Goal: Task Accomplishment & Management: Use online tool/utility

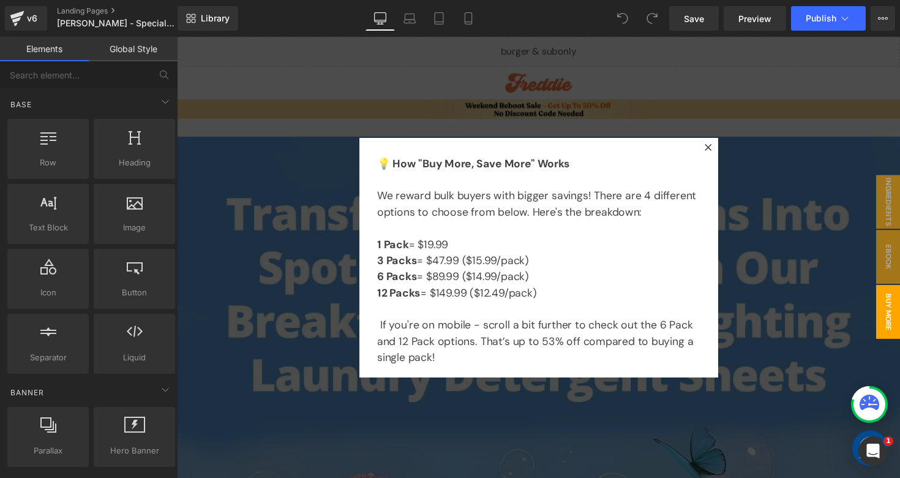
click at [757, 217] on div at bounding box center [547, 263] width 741 height 452
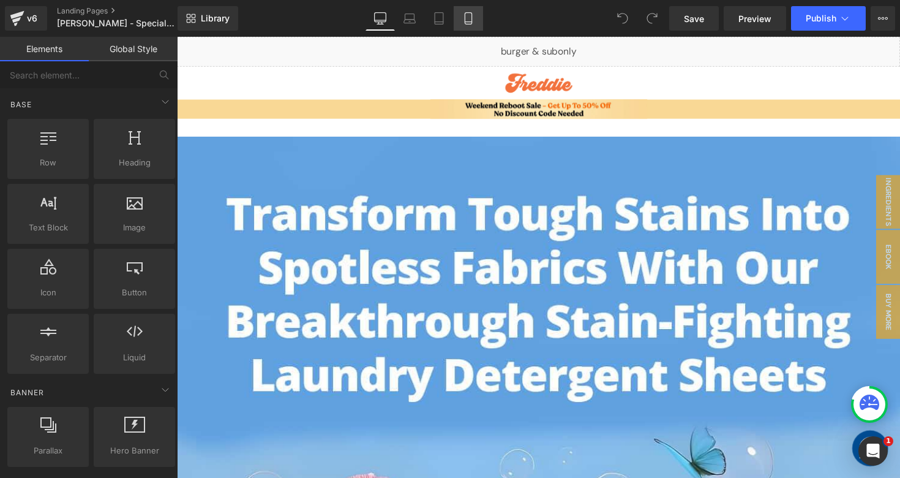
click at [466, 17] on icon at bounding box center [468, 18] width 12 height 12
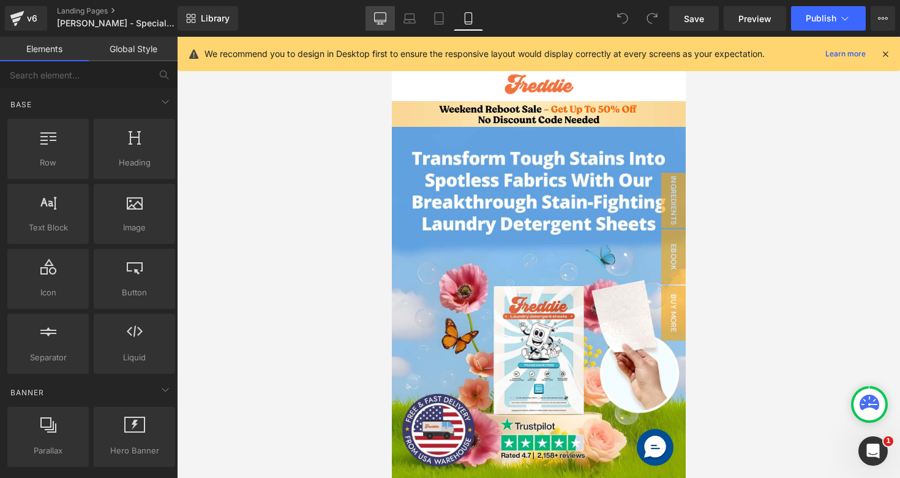
click at [393, 25] on link "Desktop" at bounding box center [380, 18] width 29 height 24
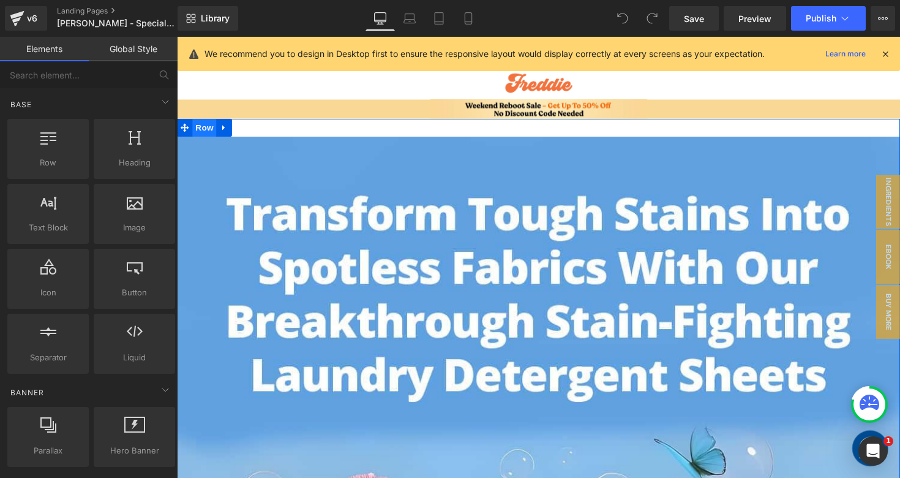
click at [211, 129] on span "Row" at bounding box center [205, 130] width 24 height 18
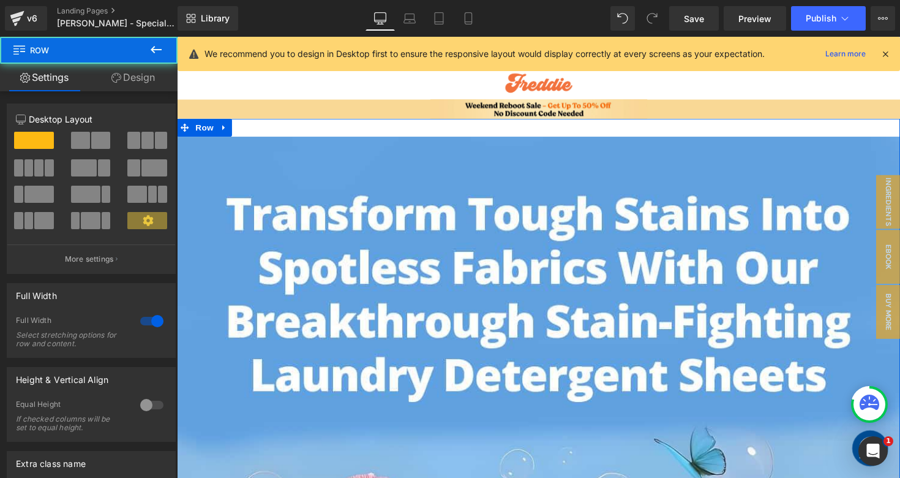
click at [149, 75] on link "Design" at bounding box center [133, 78] width 89 height 28
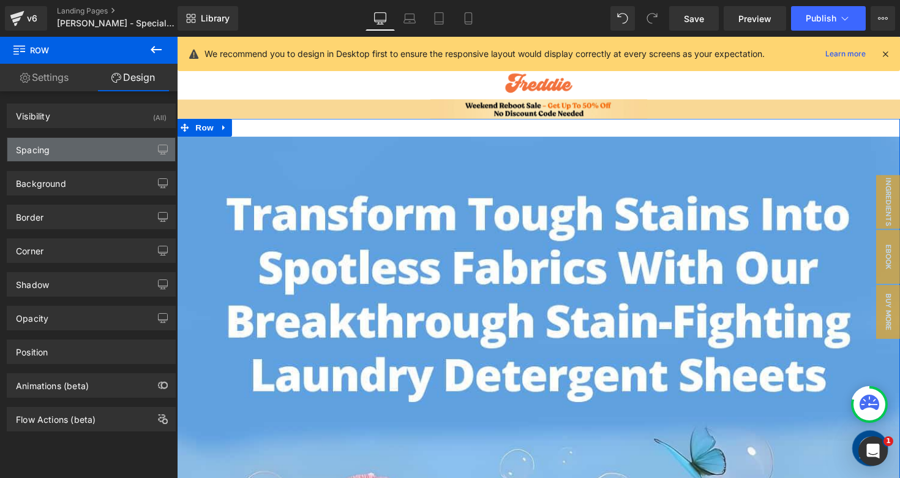
click at [88, 154] on div "Spacing" at bounding box center [91, 149] width 168 height 23
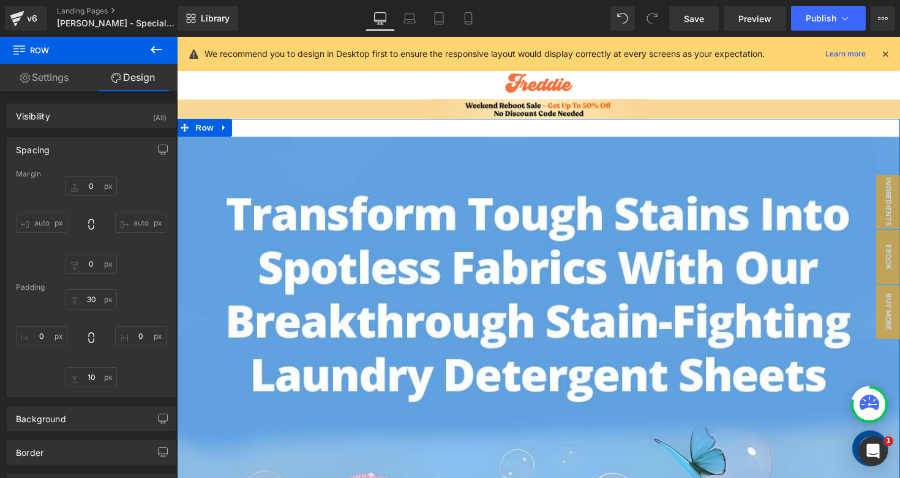
click at [104, 151] on div "Spacing" at bounding box center [91, 149] width 168 height 23
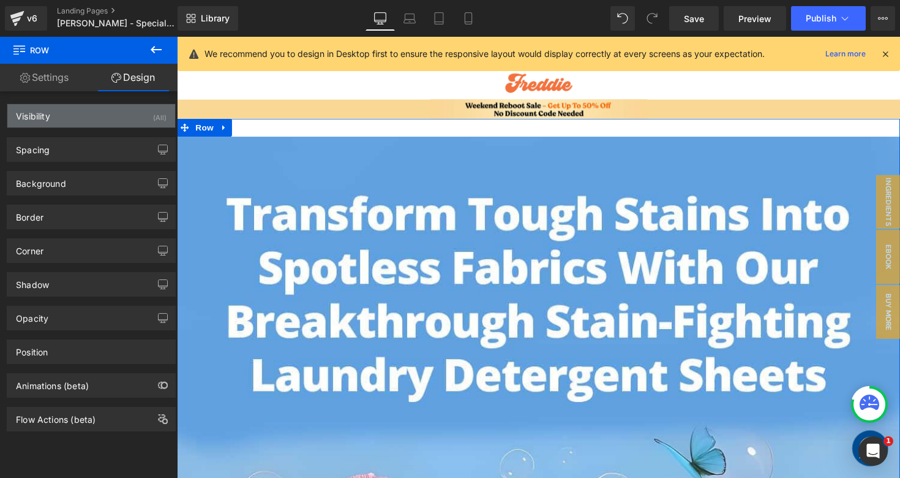
click at [126, 107] on div "Visibility (All)" at bounding box center [91, 115] width 168 height 23
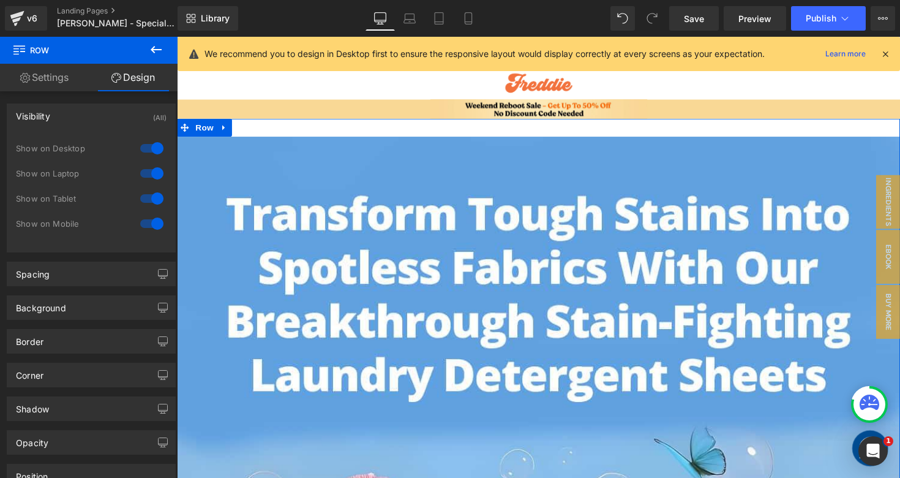
click at [156, 146] on div at bounding box center [151, 148] width 29 height 20
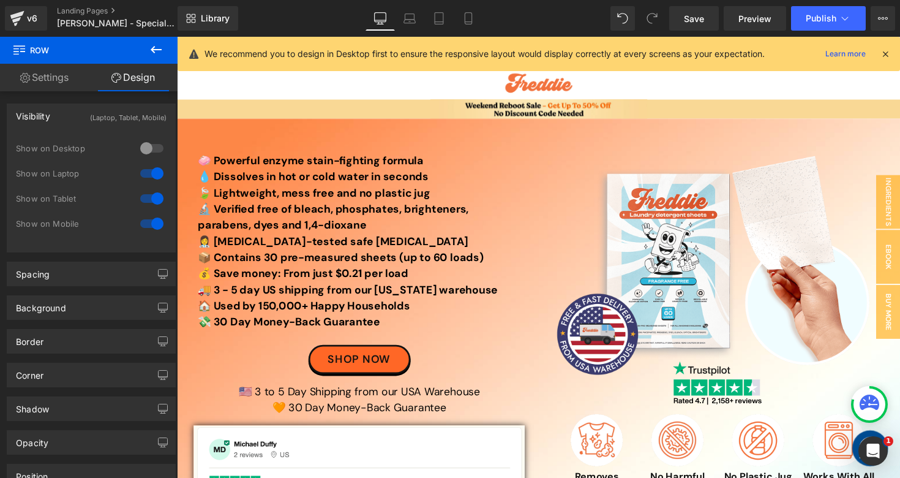
click at [149, 173] on div at bounding box center [151, 174] width 29 height 20
click at [146, 198] on div at bounding box center [151, 199] width 29 height 20
click at [413, 15] on icon at bounding box center [410, 18] width 12 height 12
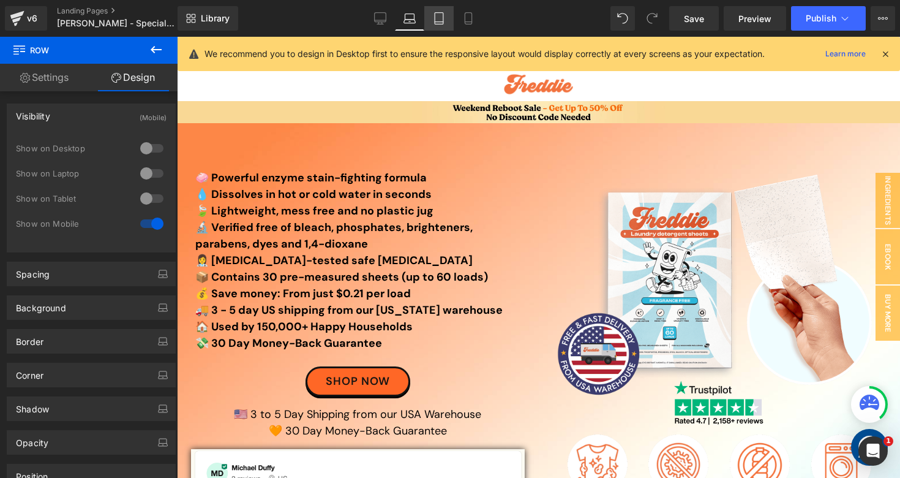
click at [445, 20] on icon at bounding box center [439, 18] width 12 height 12
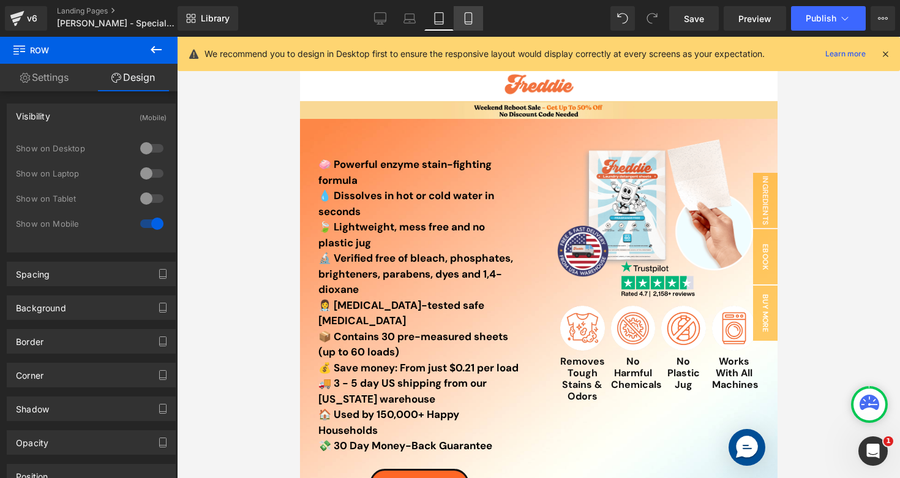
click at [472, 20] on icon at bounding box center [468, 19] width 7 height 12
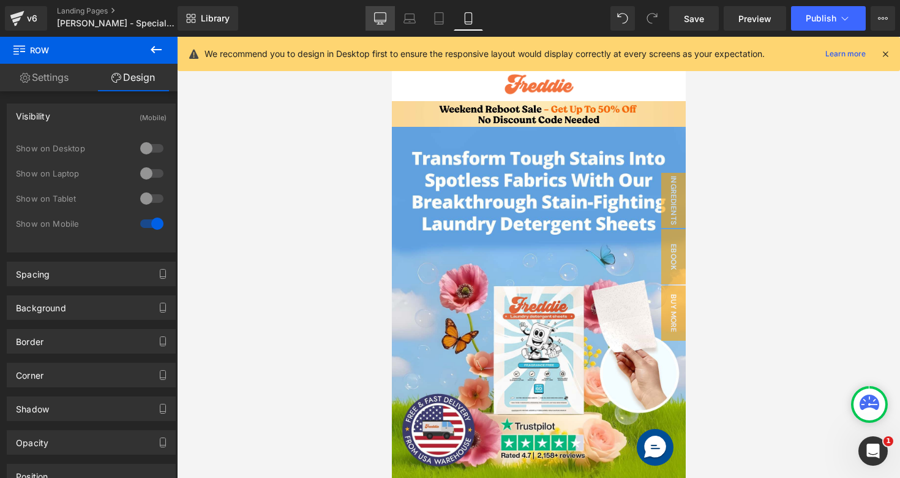
click at [377, 24] on link "Desktop" at bounding box center [380, 18] width 29 height 24
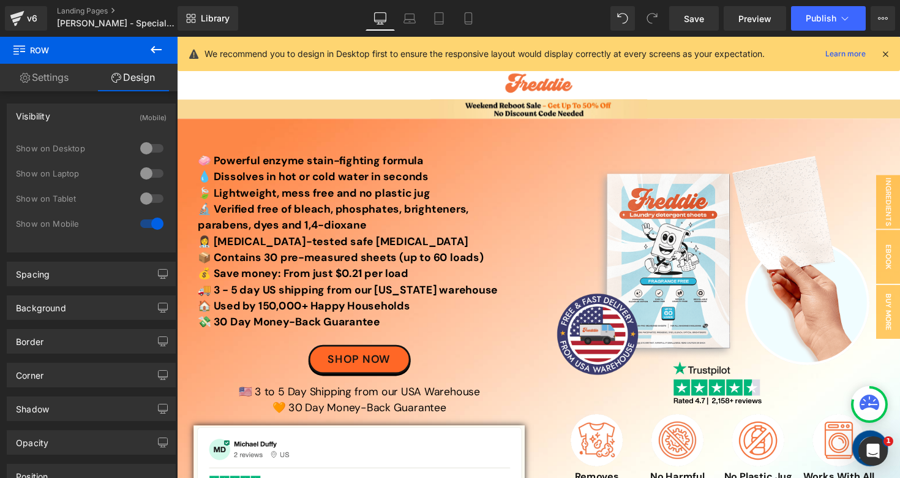
click at [152, 54] on icon at bounding box center [156, 49] width 15 height 15
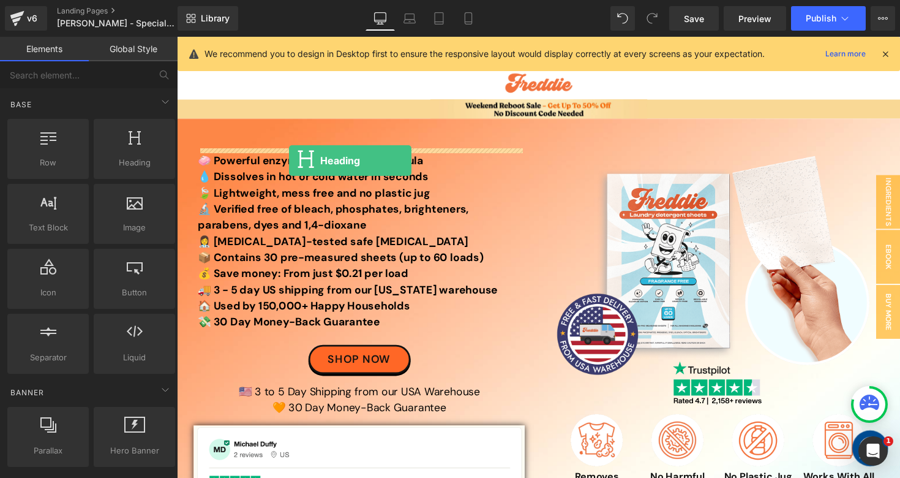
drag, startPoint x: 309, startPoint y: 191, endPoint x: 292, endPoint y: 164, distance: 32.5
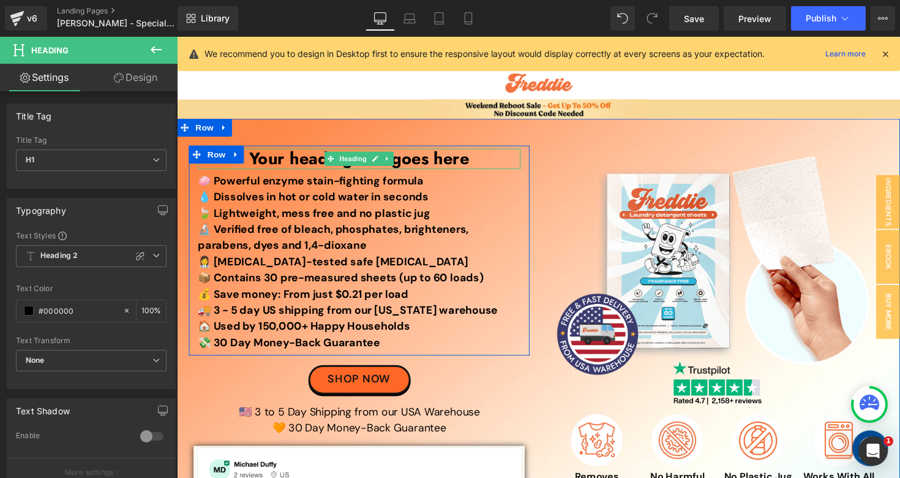
click at [305, 165] on h1 "Your heading text goes here" at bounding box center [363, 161] width 331 height 21
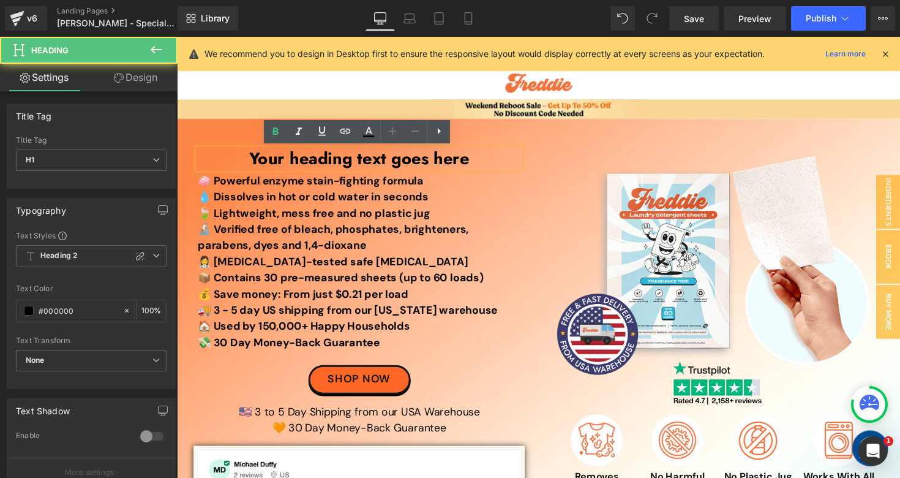
click at [305, 165] on h1 "Your heading text goes here" at bounding box center [363, 161] width 331 height 21
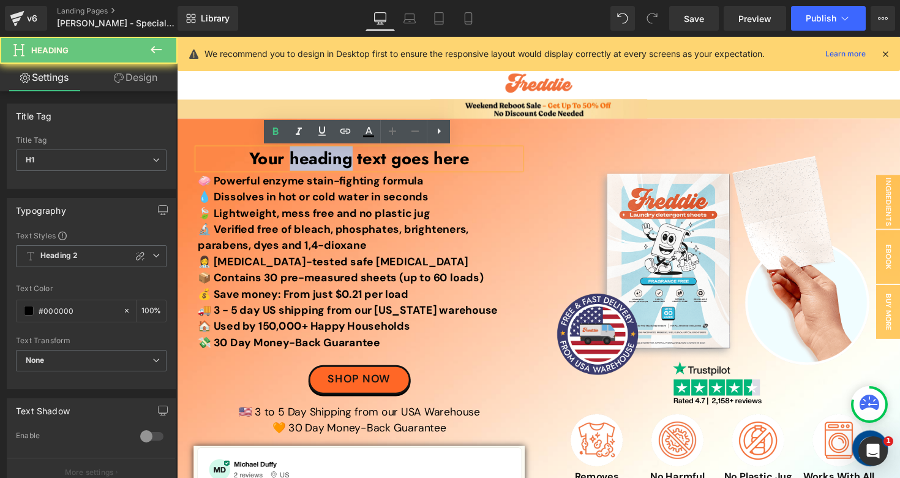
click at [305, 165] on h1 "Your heading text goes here" at bounding box center [363, 161] width 331 height 21
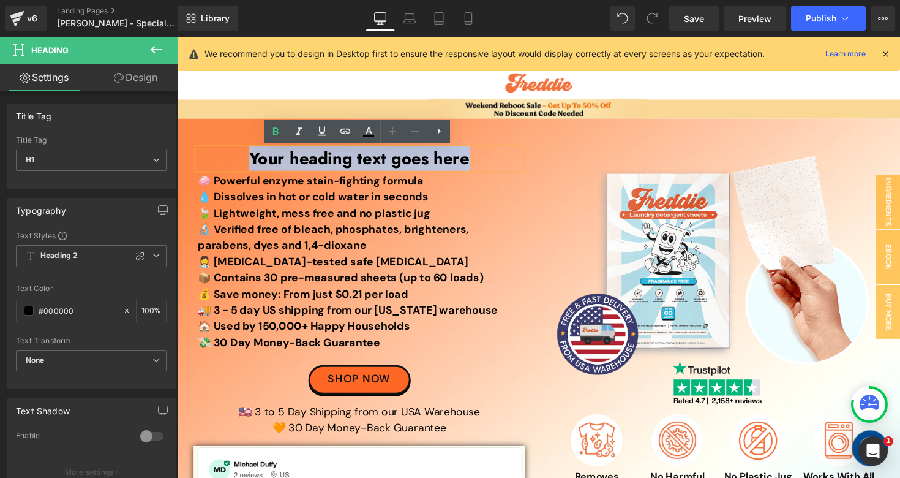
paste div
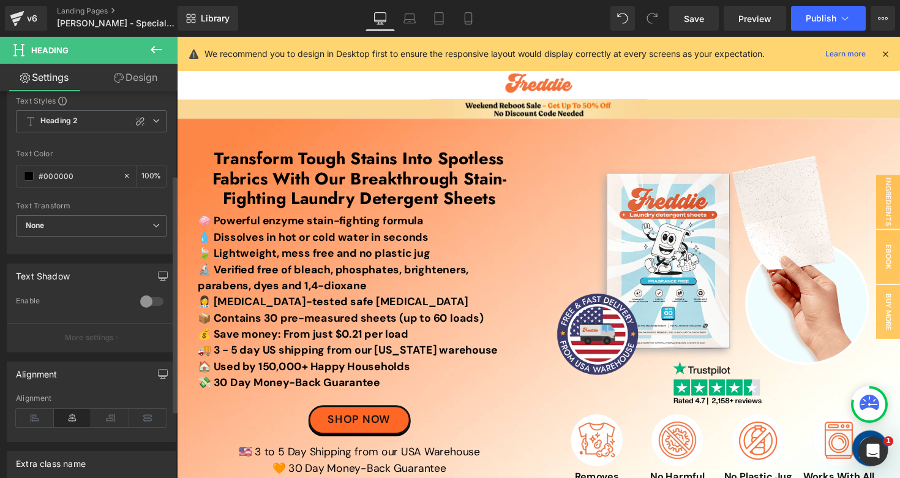
scroll to position [135, 0]
click at [32, 419] on icon at bounding box center [35, 417] width 38 height 18
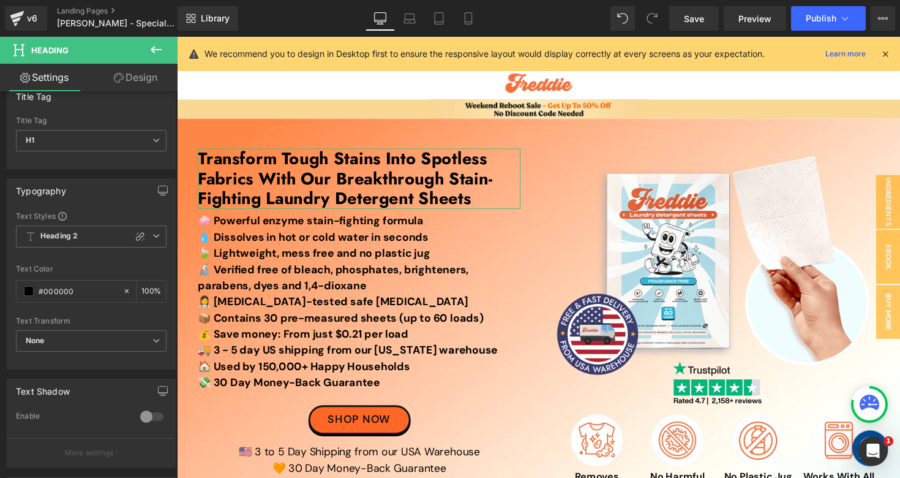
scroll to position [0, 0]
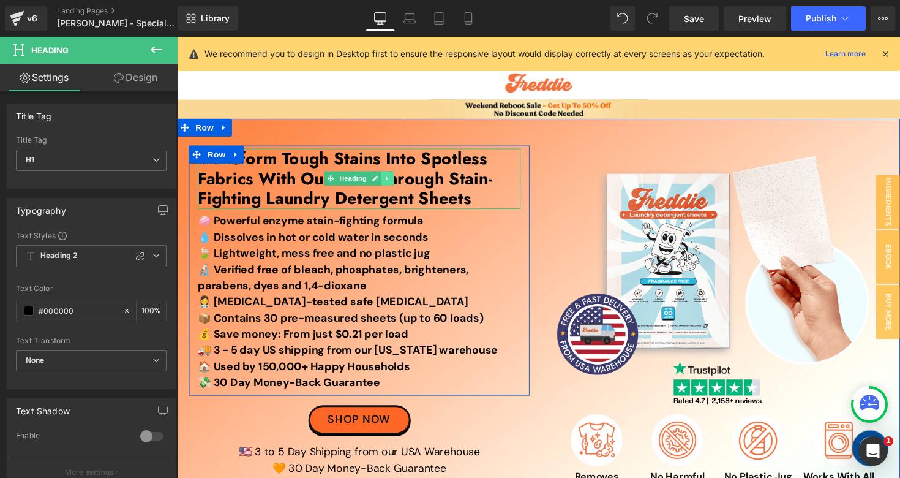
click at [396, 186] on link at bounding box center [392, 182] width 13 height 15
click at [336, 183] on link "Heading" at bounding box center [332, 182] width 46 height 15
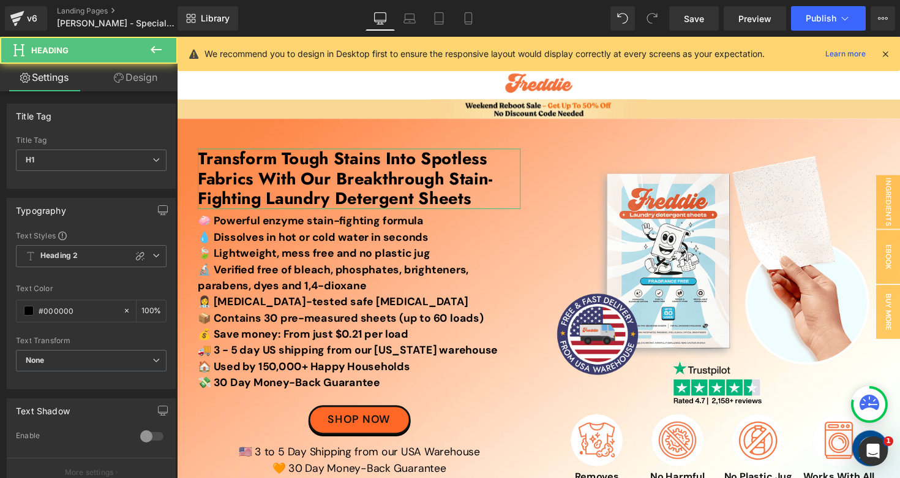
click at [153, 80] on link "Design" at bounding box center [135, 78] width 89 height 28
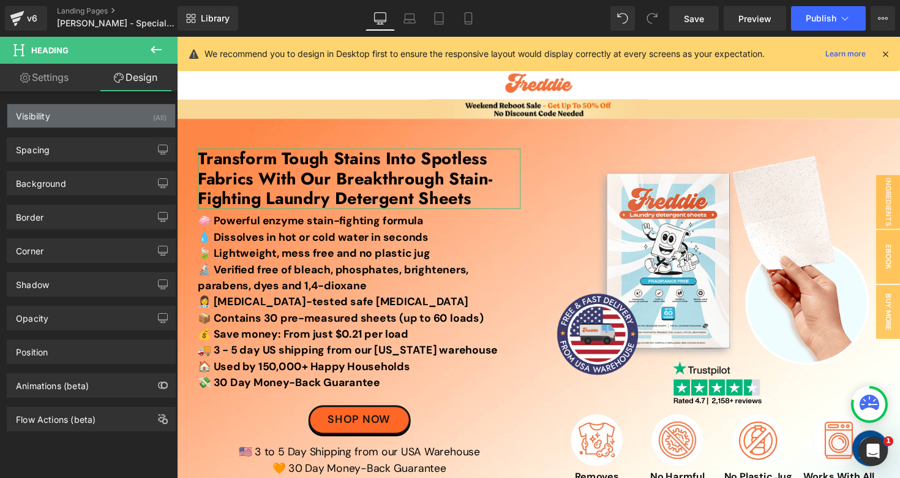
click at [97, 127] on div "Visibility (All)" at bounding box center [91, 115] width 168 height 23
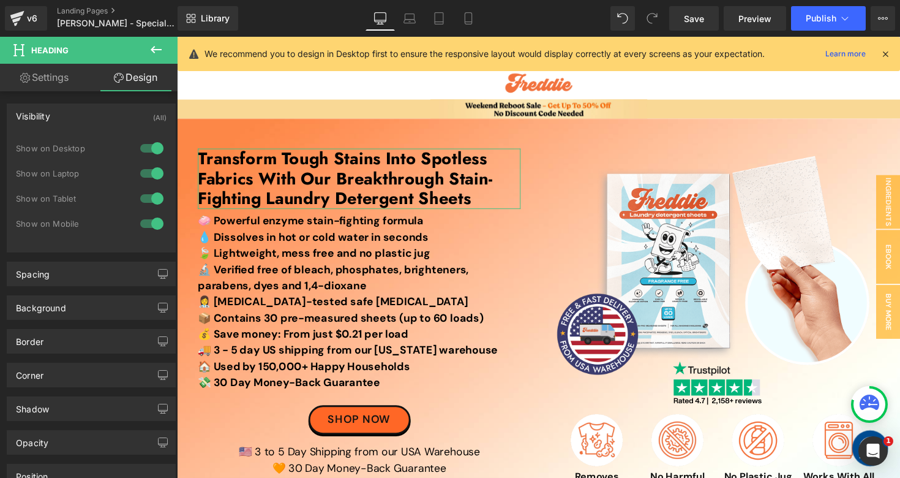
click at [141, 220] on div at bounding box center [151, 224] width 29 height 20
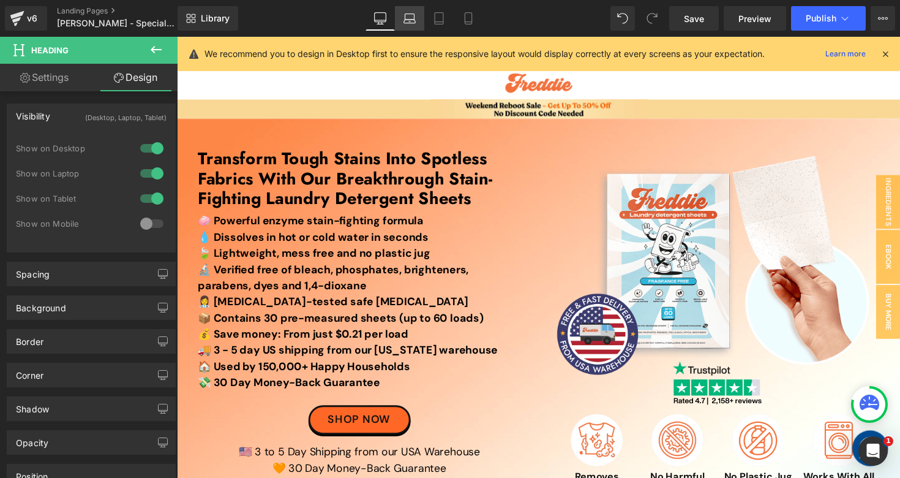
click at [409, 17] on icon at bounding box center [410, 18] width 12 height 12
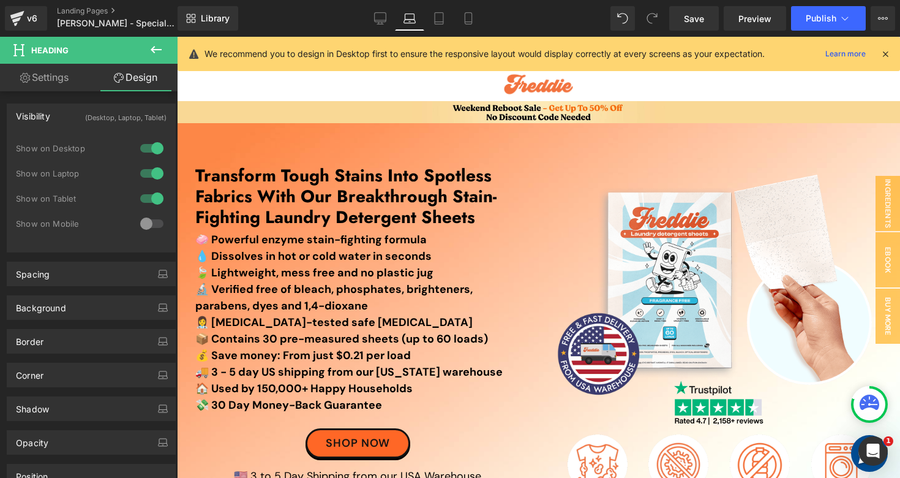
scroll to position [11, 0]
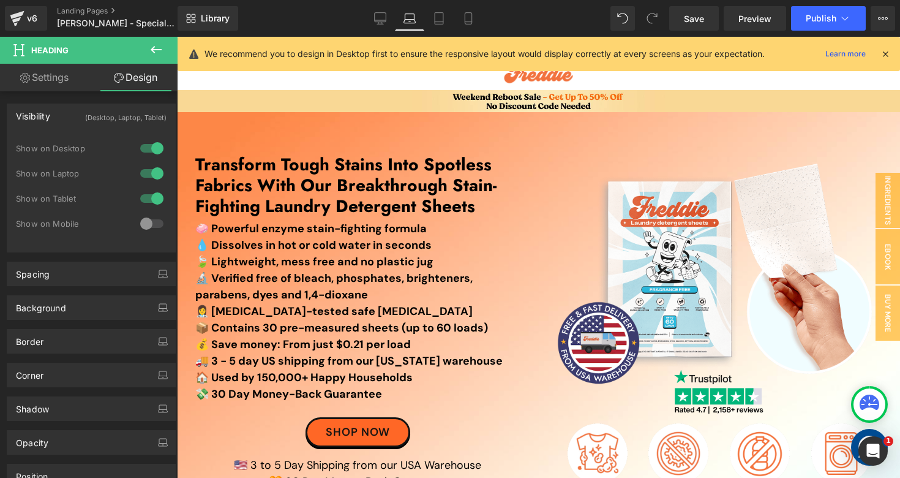
click at [887, 56] on icon at bounding box center [885, 53] width 11 height 11
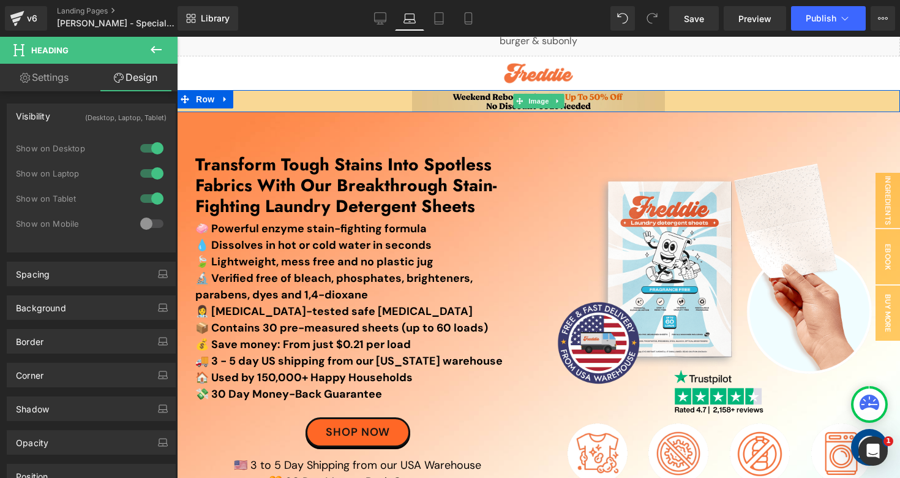
scroll to position [0, 0]
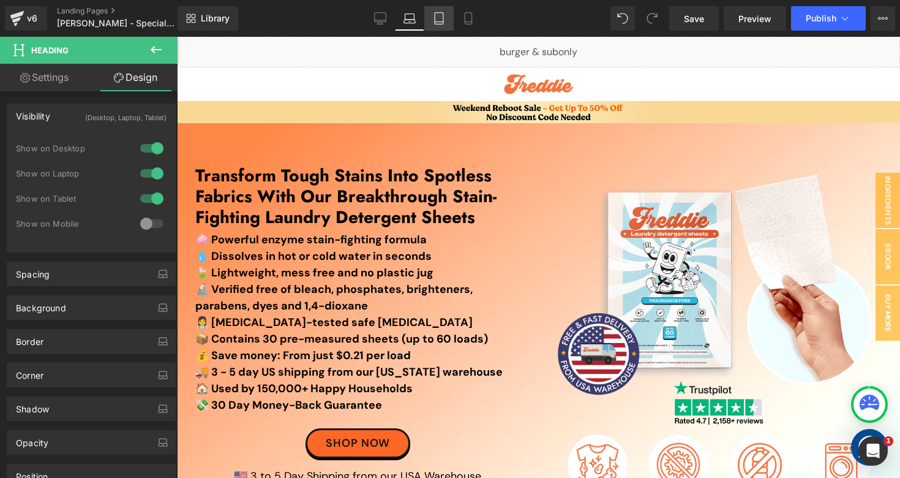
click at [435, 20] on icon at bounding box center [439, 19] width 9 height 12
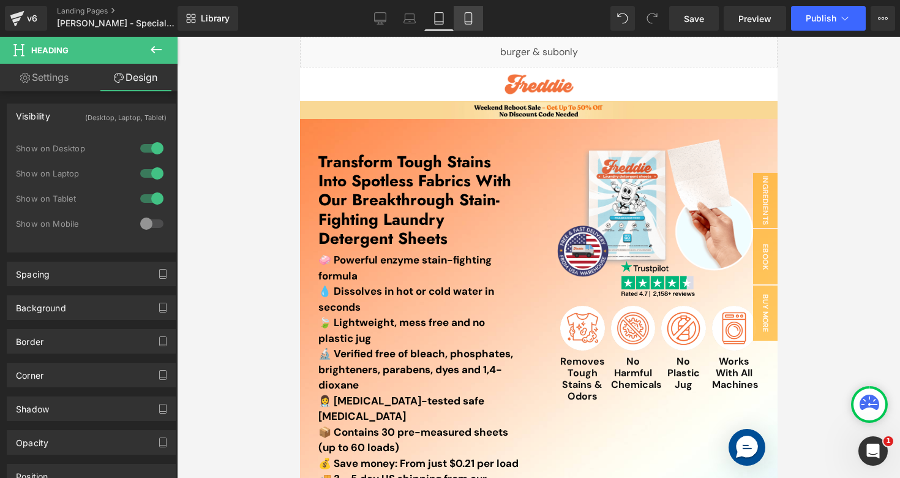
click at [472, 22] on icon at bounding box center [468, 19] width 7 height 12
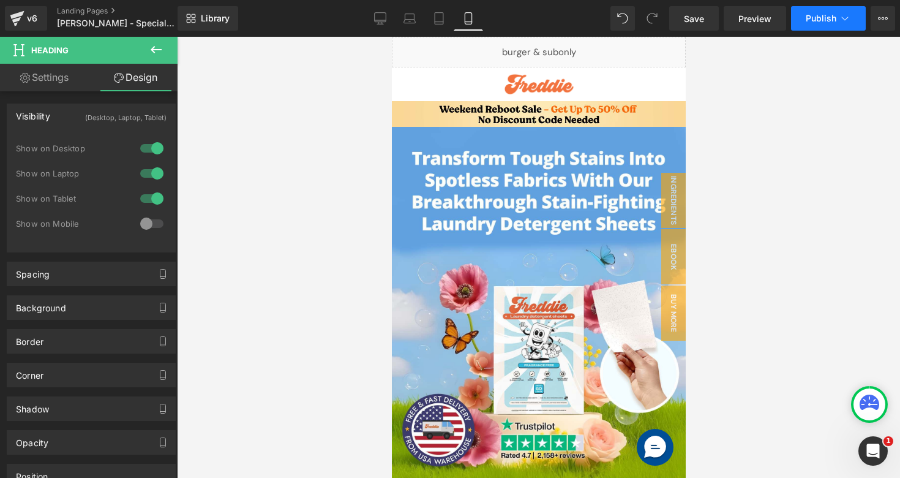
click at [836, 26] on button "Publish" at bounding box center [828, 18] width 75 height 24
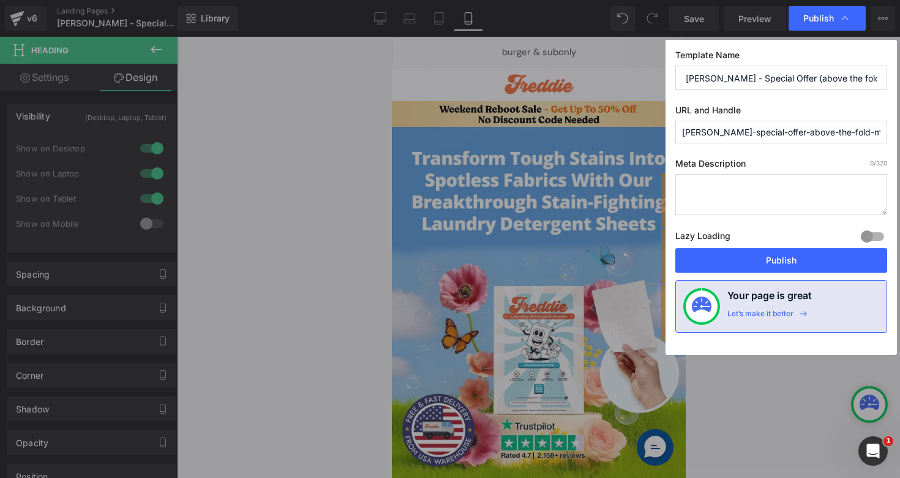
drag, startPoint x: 781, startPoint y: 77, endPoint x: 881, endPoint y: 92, distance: 100.3
click at [881, 92] on div "Template Name [PERSON_NAME] - Special Offer (above the fold mobile) URL and Han…" at bounding box center [782, 197] width 232 height 315
type input "[PERSON_NAME] - Special Offer"
drag, startPoint x: 718, startPoint y: 131, endPoint x: 643, endPoint y: 121, distance: 75.4
click at [643, 121] on div "Publish Template Name [PERSON_NAME] - Special Offer URL and Handle [PERSON_NAME…" at bounding box center [450, 239] width 900 height 478
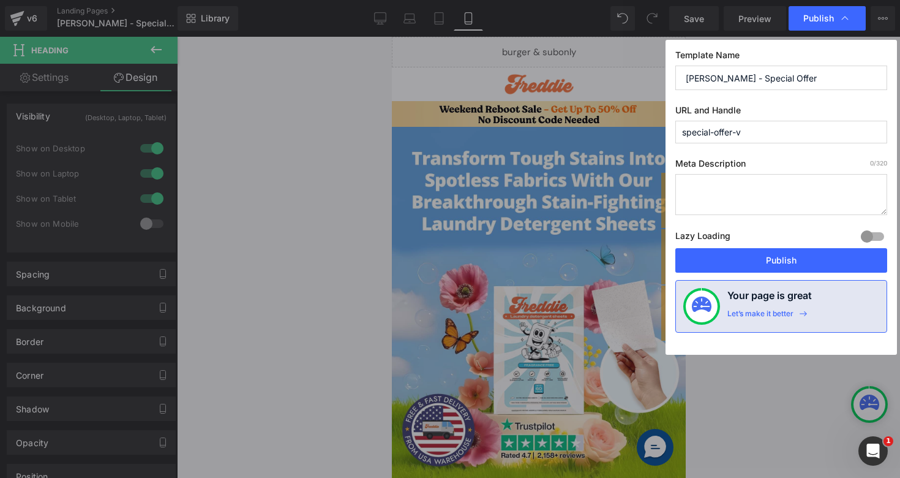
drag, startPoint x: 739, startPoint y: 132, endPoint x: 900, endPoint y: 132, distance: 160.5
click at [900, 132] on div "Publish Template Name [PERSON_NAME] - Special Offer URL and Handle special-offe…" at bounding box center [450, 239] width 900 height 478
type input "special-offer-v42"
click at [756, 270] on button "Publish" at bounding box center [782, 260] width 212 height 24
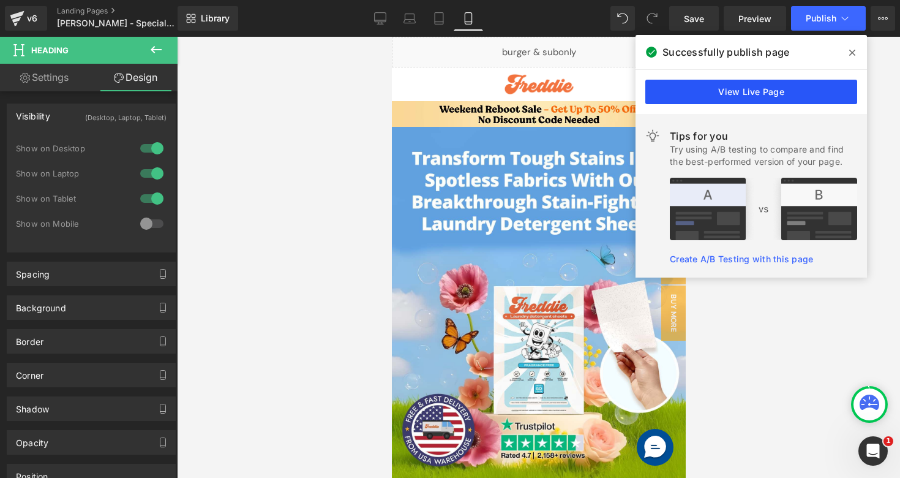
click at [723, 93] on link "View Live Page" at bounding box center [752, 92] width 212 height 24
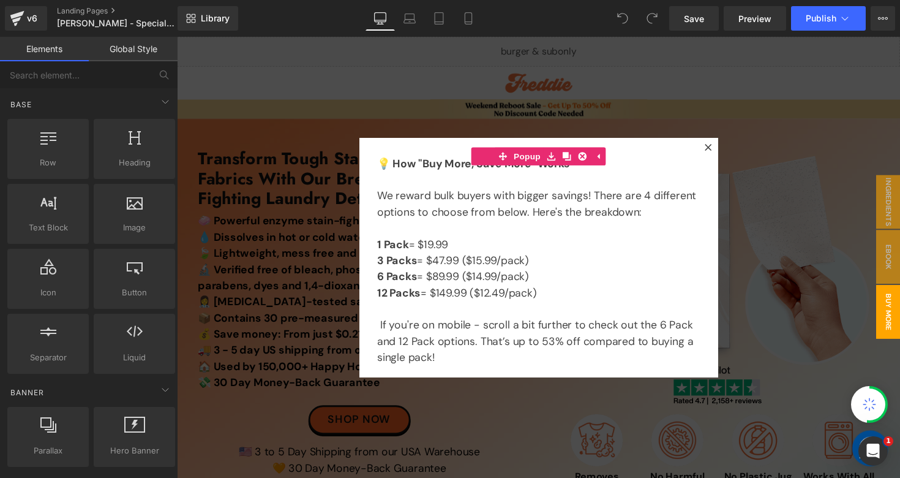
click at [746, 187] on div at bounding box center [547, 263] width 741 height 452
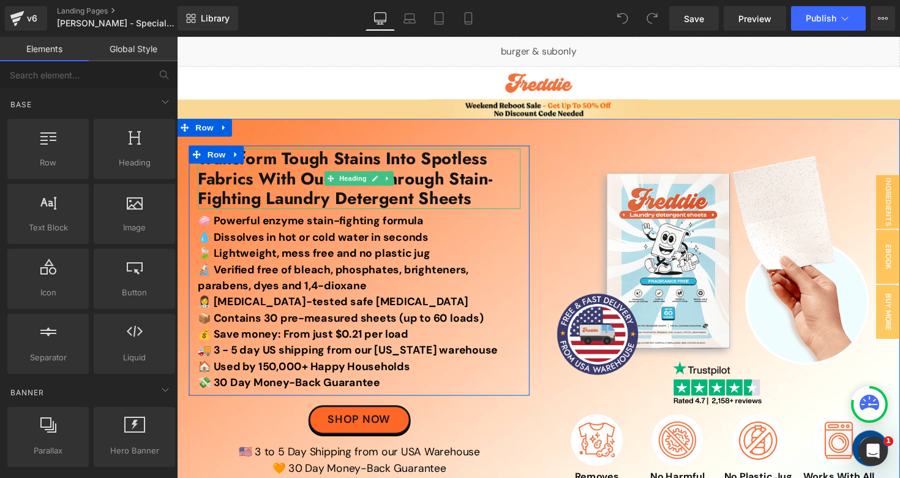
click at [293, 201] on h1 "Transform Tough Stains Into Spotless Fabrics With Our Breakthrough Stain-Fighti…" at bounding box center [363, 182] width 331 height 62
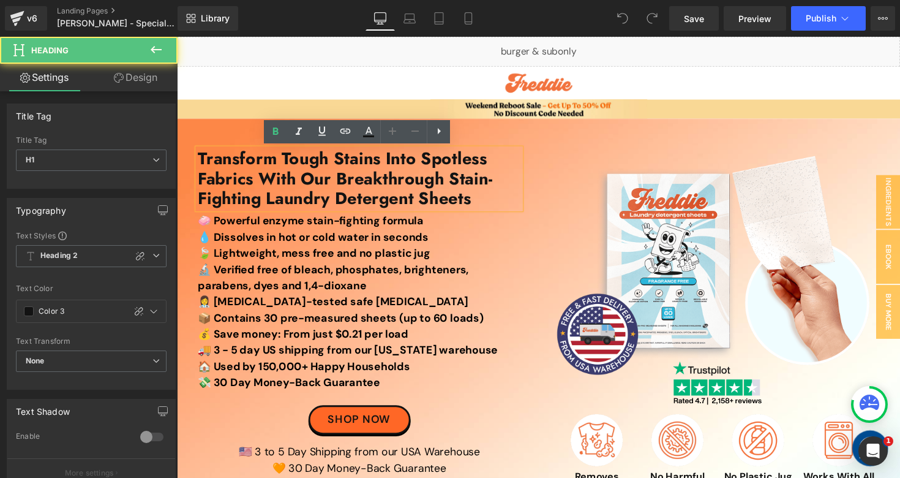
click at [293, 201] on h1 "Transform Tough Stains Into Spotless Fabrics With Our Breakthrough Stain-Fighti…" at bounding box center [363, 182] width 331 height 62
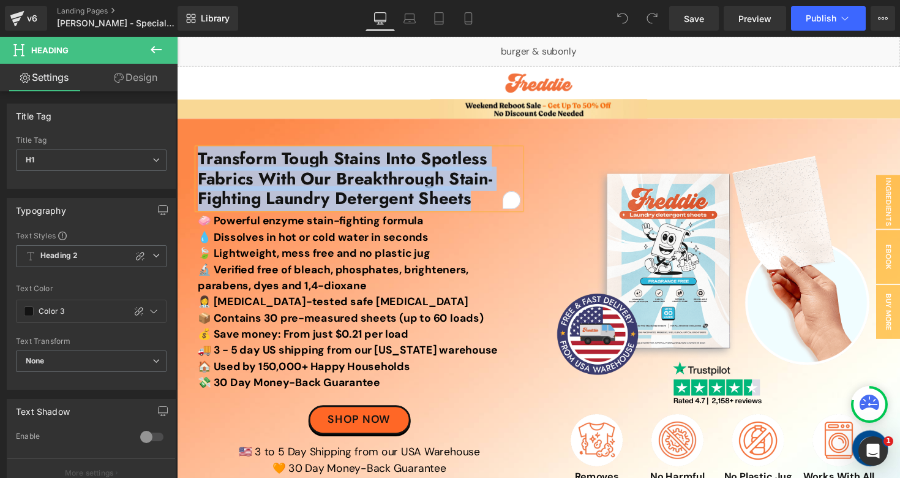
copy h1 "Transform Tough Stains Into Spotless Fabrics With Our Breakthrough Stain-Fighti…"
click at [666, 72] on div at bounding box center [547, 84] width 741 height 34
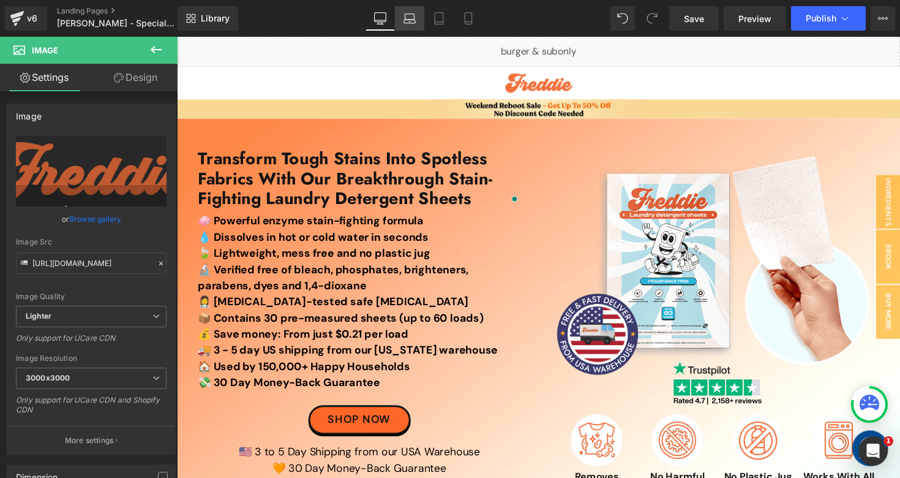
click at [408, 11] on link "Laptop" at bounding box center [409, 18] width 29 height 24
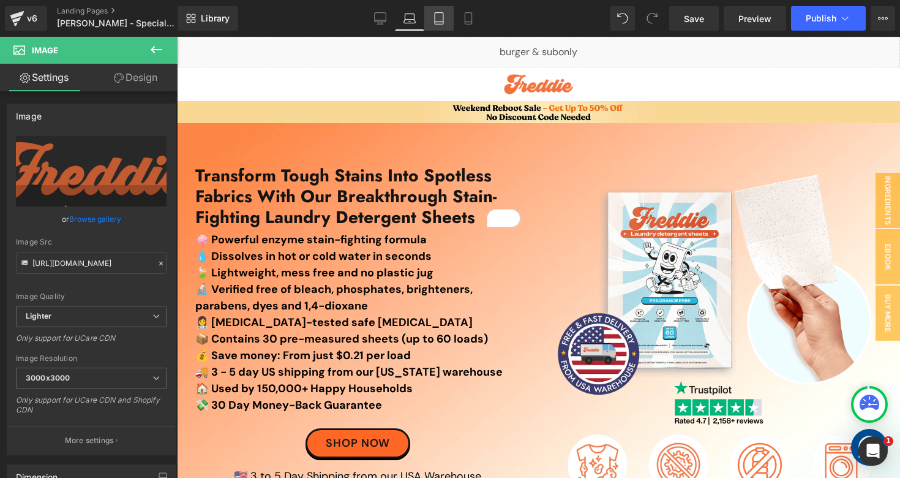
click at [442, 21] on icon at bounding box center [439, 18] width 12 height 12
